Goal: Navigation & Orientation: Go to known website

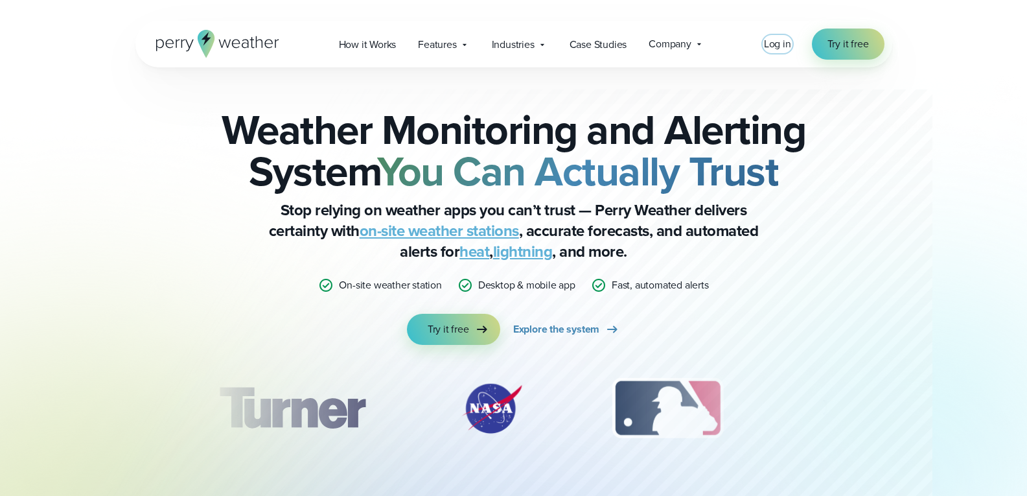
click at [780, 50] on span "Log in" at bounding box center [777, 43] width 27 height 15
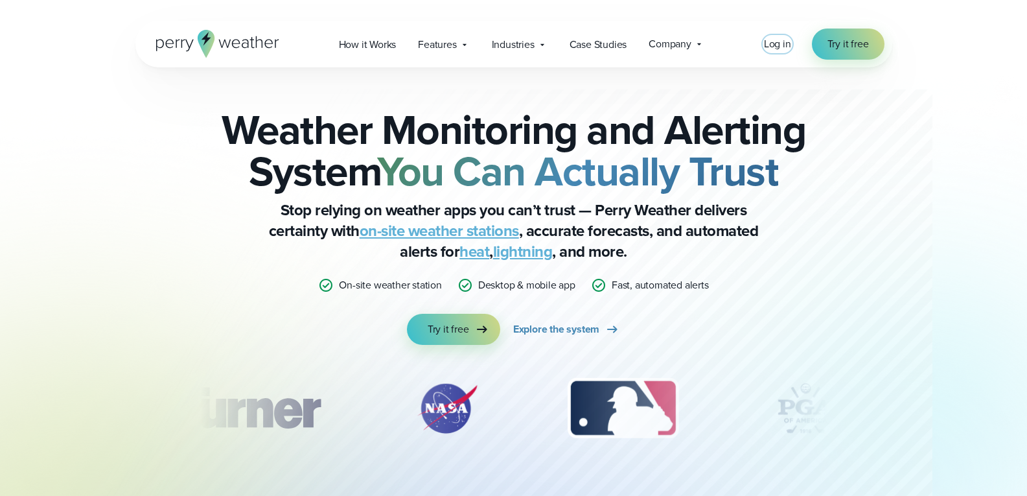
click at [775, 43] on span "Log in" at bounding box center [777, 43] width 27 height 15
